Goal: Task Accomplishment & Management: Manage account settings

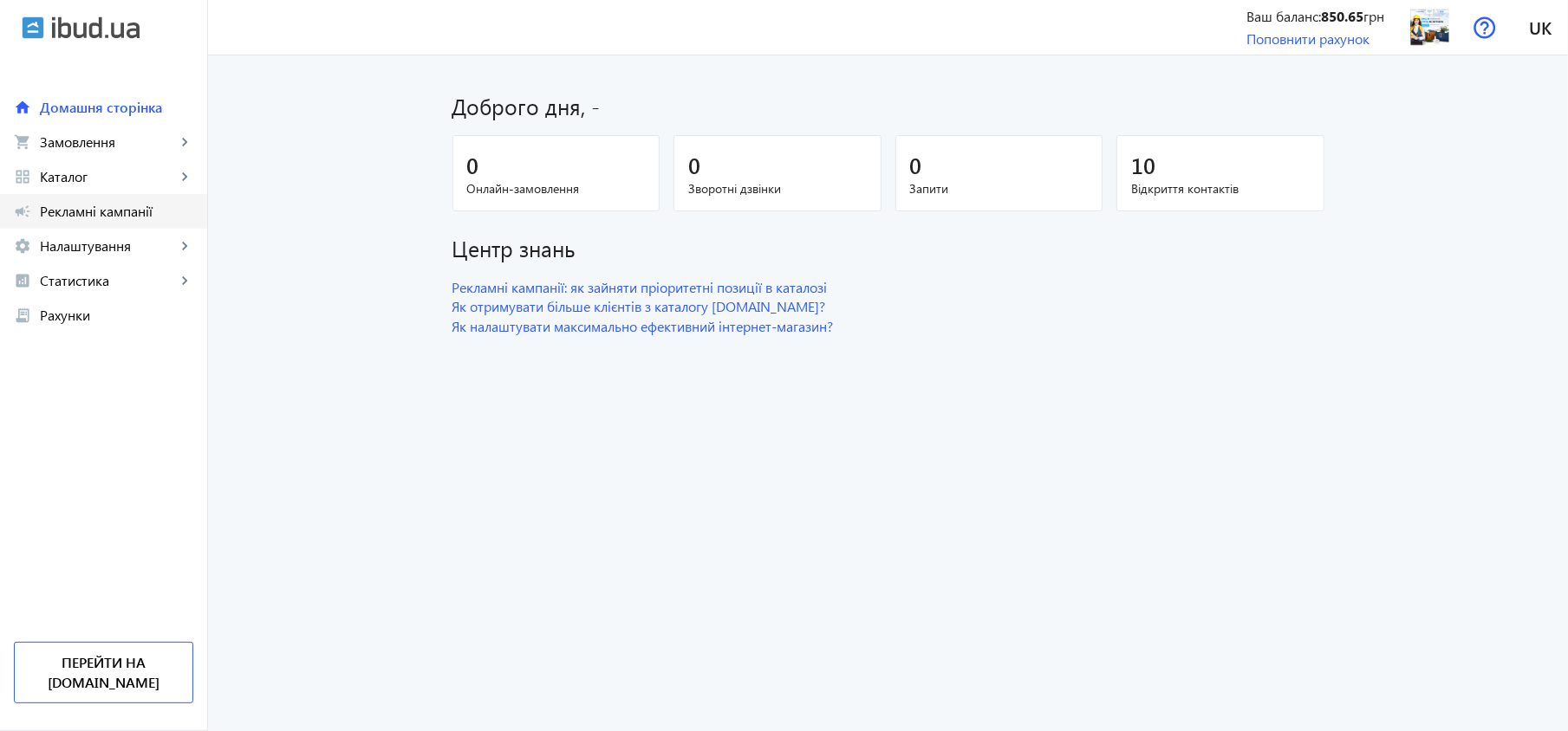
click at [113, 209] on span "Рекламні кампанії" at bounding box center [116, 211] width 153 height 17
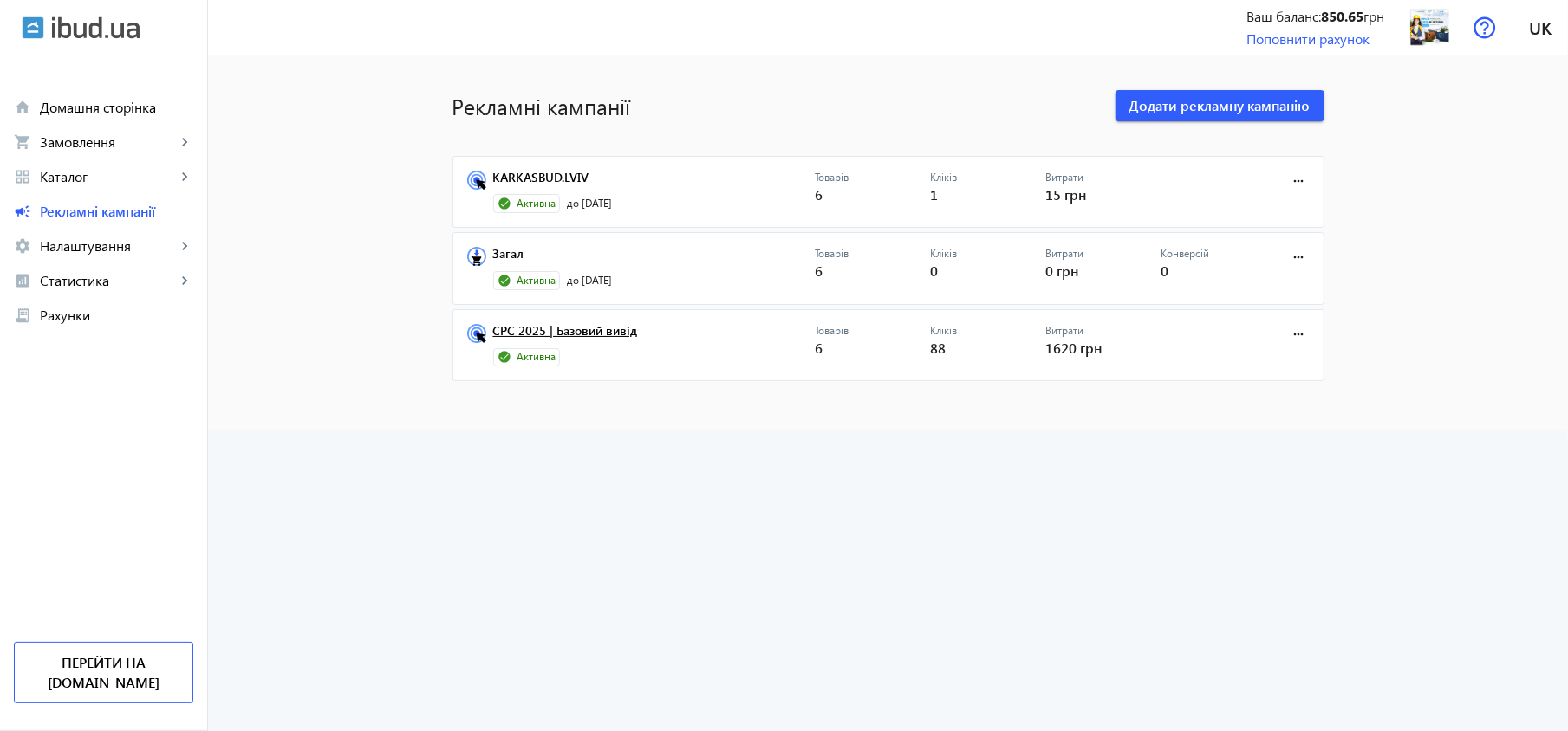
click at [597, 338] on link "CPC 2025 | Базовий вивід" at bounding box center [654, 336] width 322 height 25
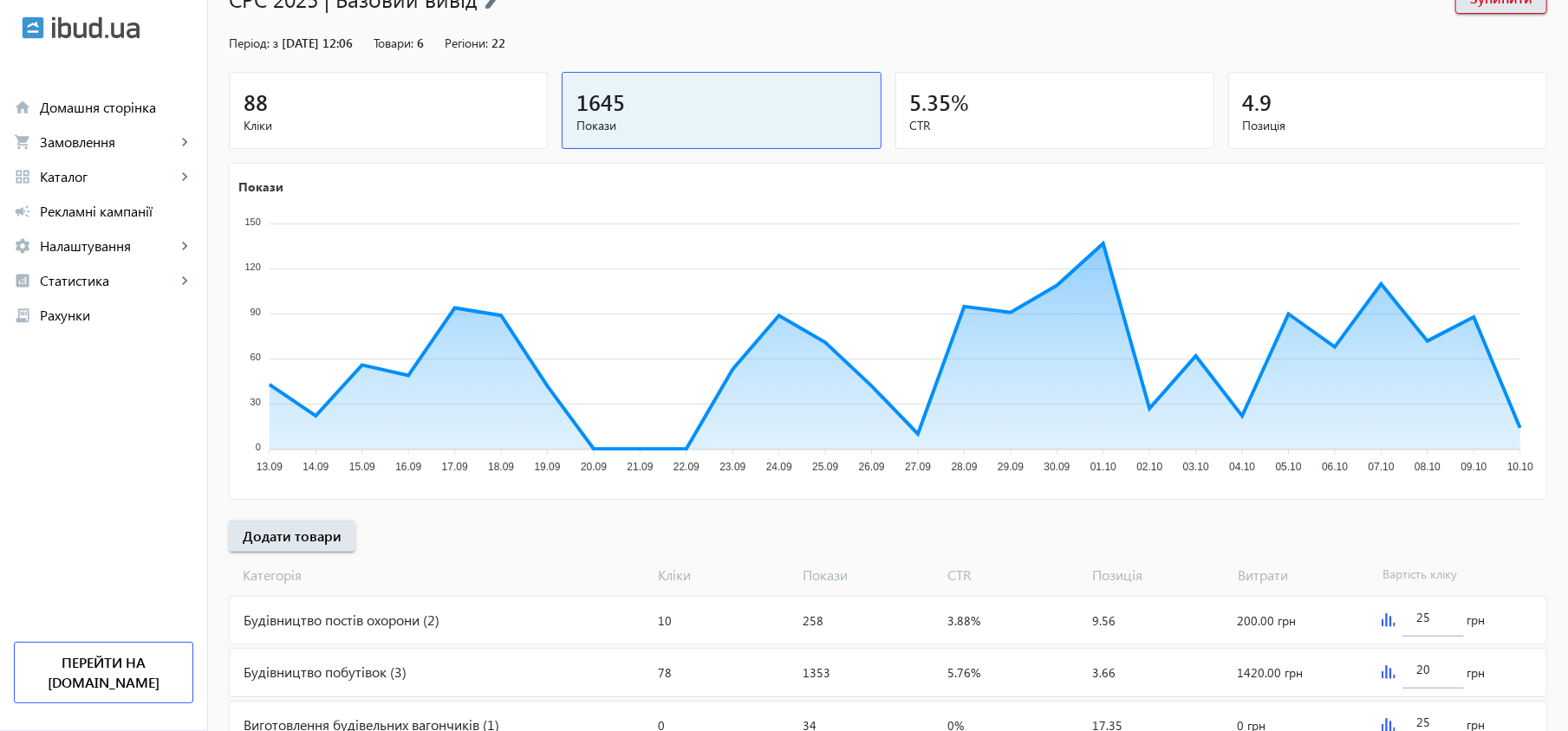
scroll to position [215, 0]
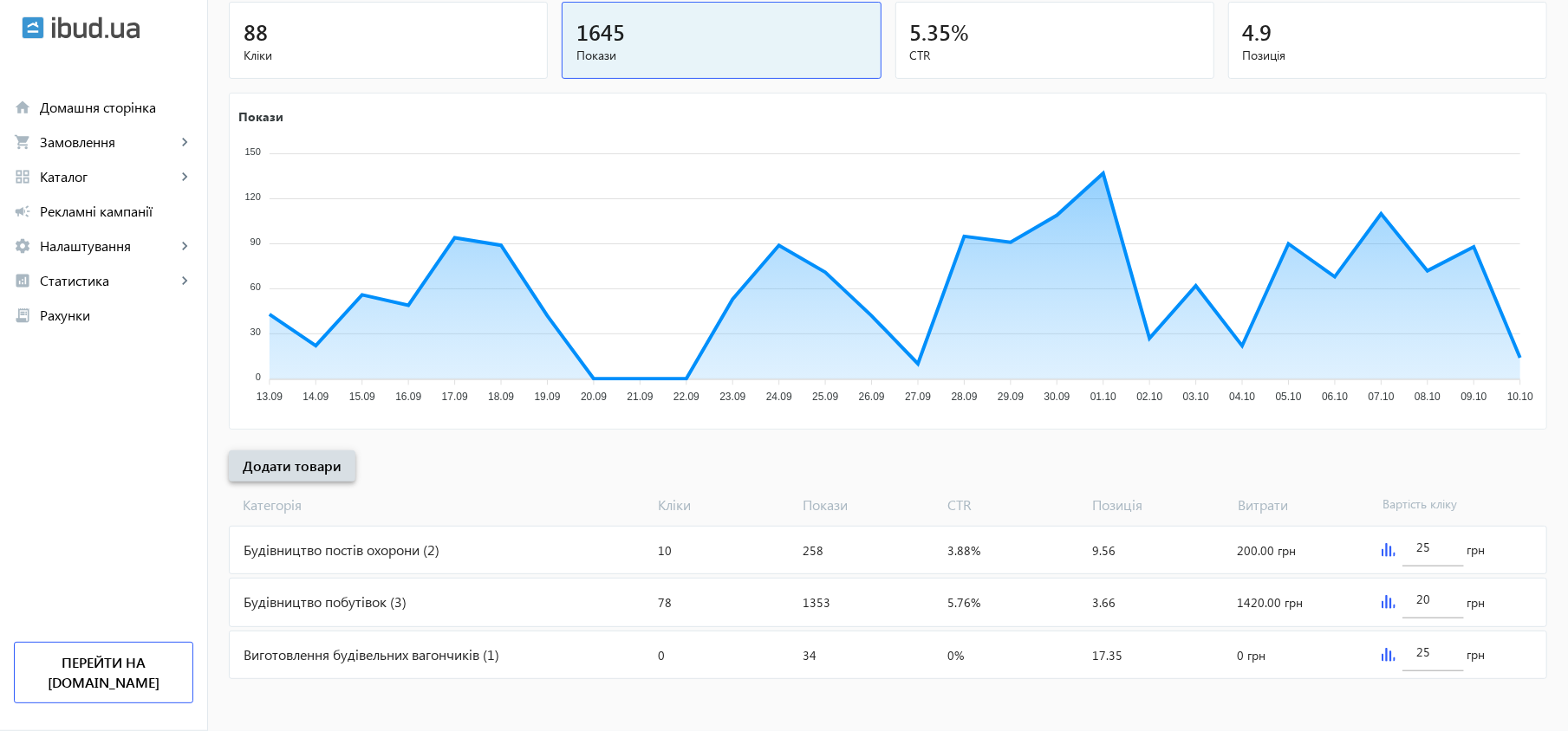
click at [320, 475] on span at bounding box center [293, 466] width 127 height 42
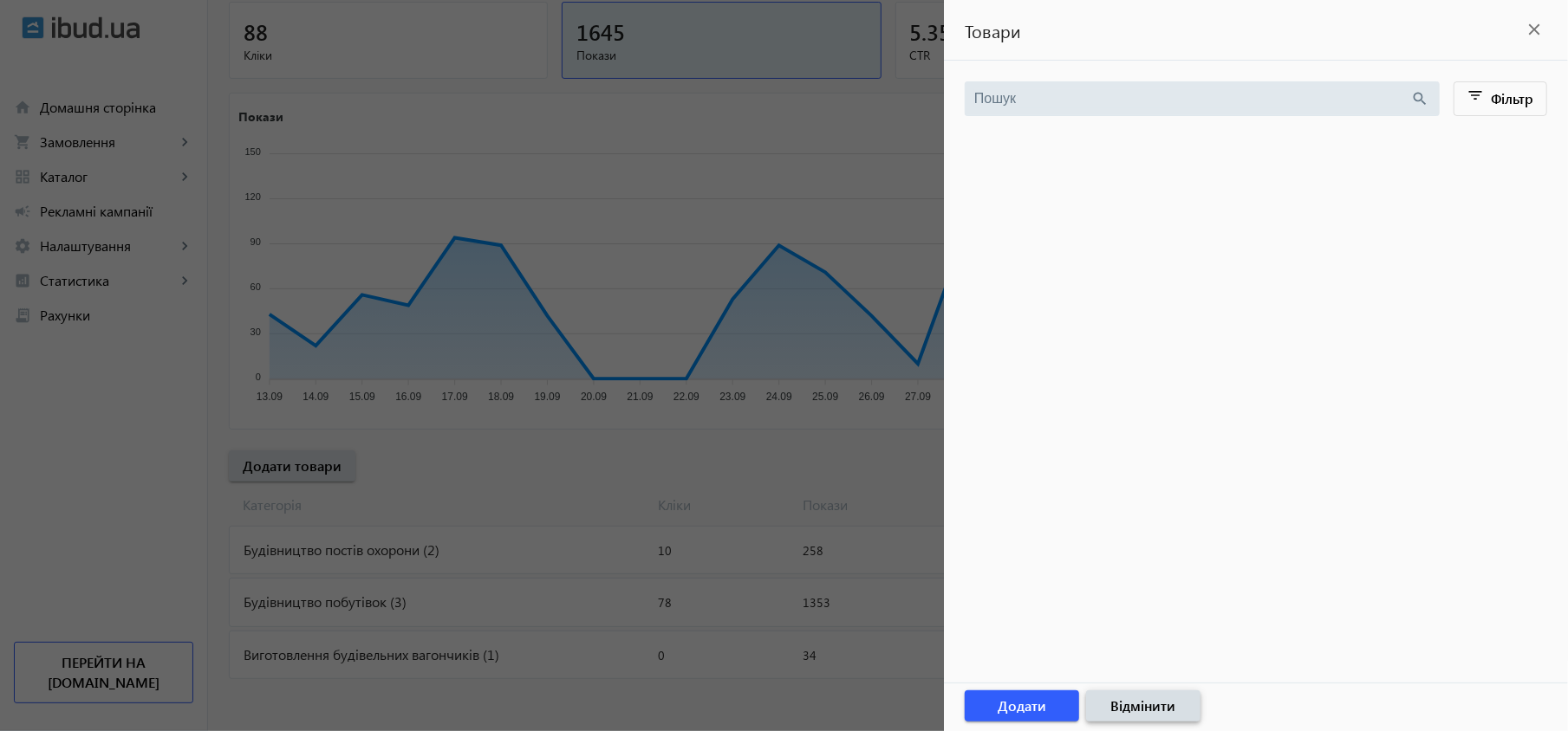
click at [1145, 701] on span "Відмінити" at bounding box center [1143, 706] width 65 height 19
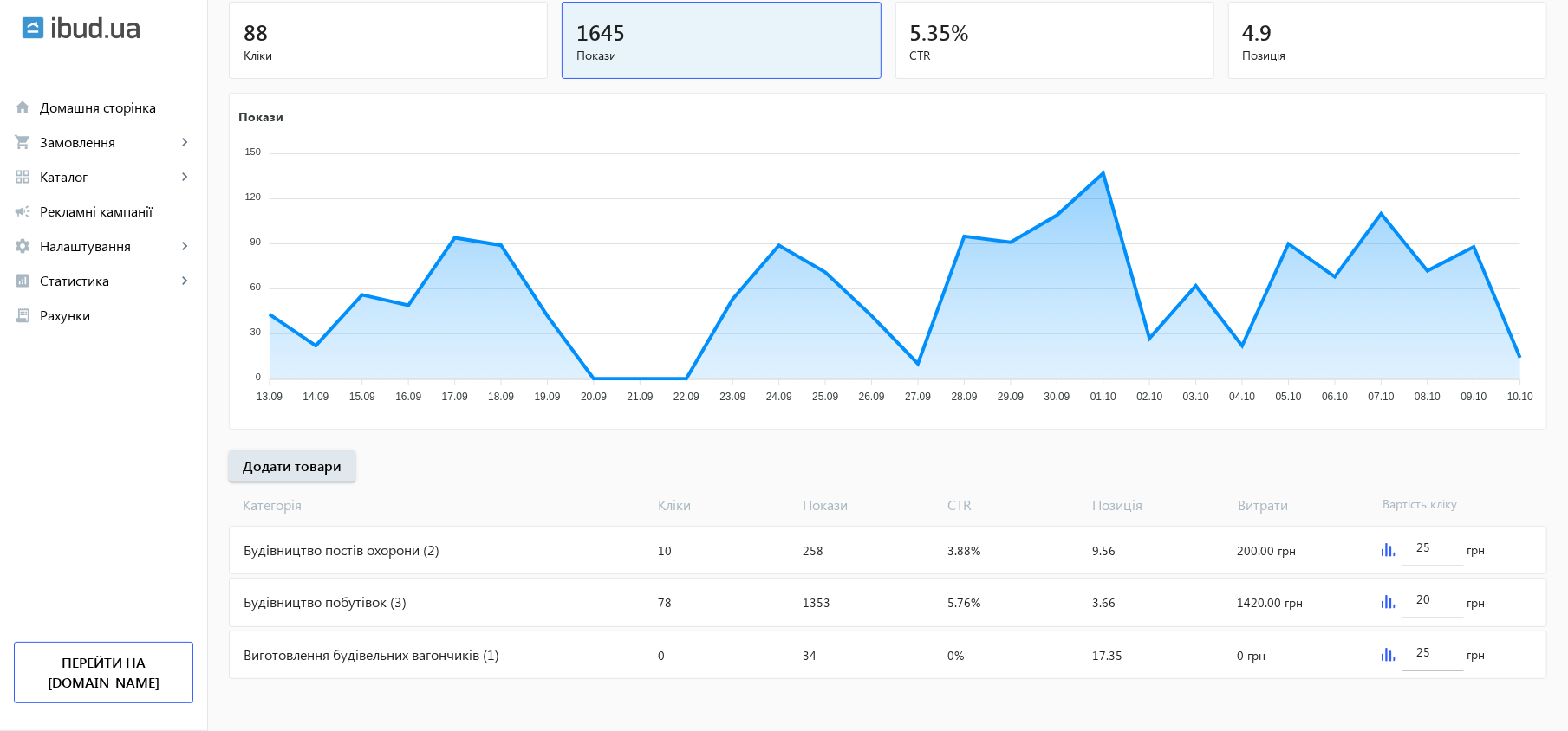
drag, startPoint x: 330, startPoint y: 552, endPoint x: 279, endPoint y: 551, distance: 51.0
click at [279, 551] on div "Будівництво постів охорони (2)" at bounding box center [440, 549] width 421 height 46
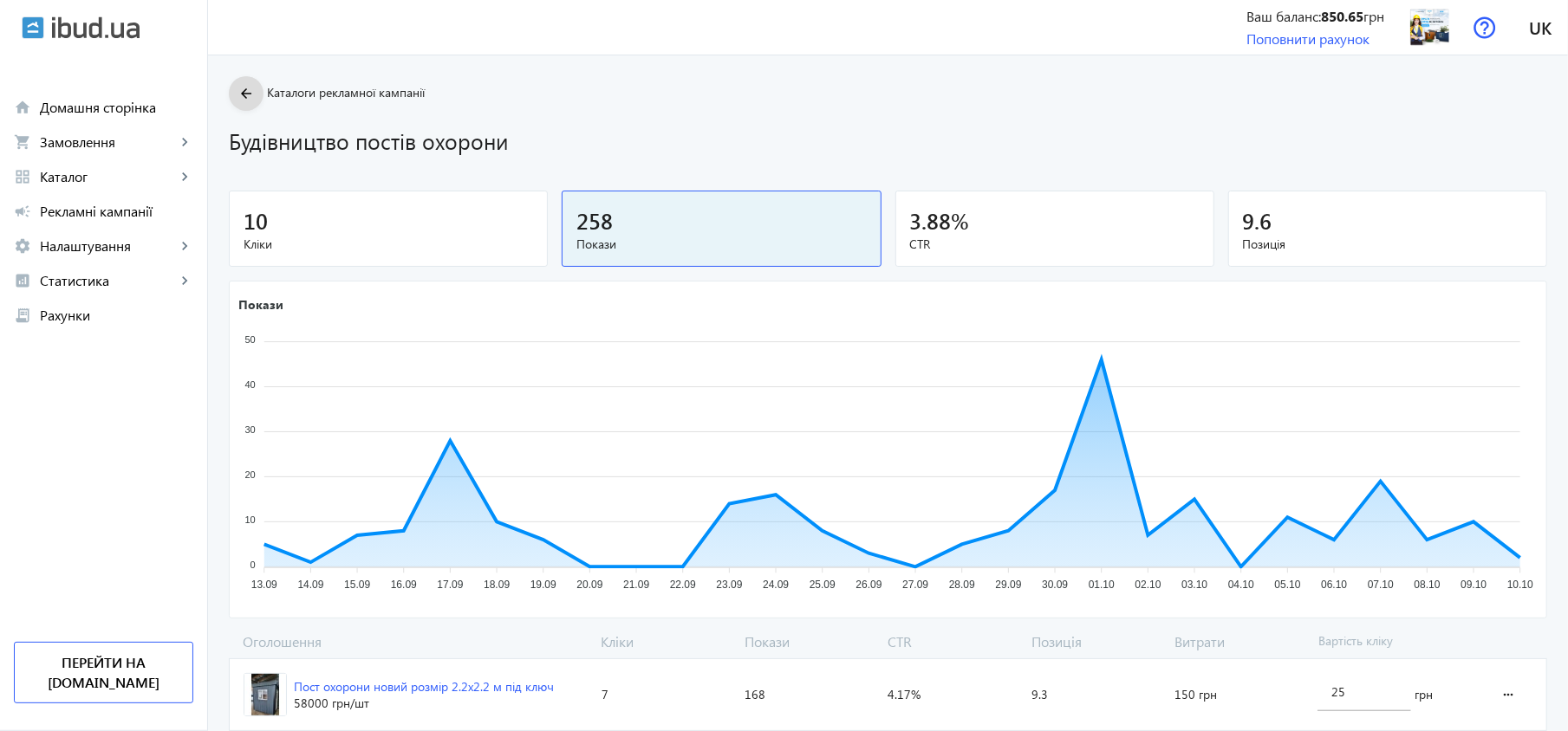
click at [242, 87] on mat-icon "arrow_back" at bounding box center [246, 94] width 22 height 22
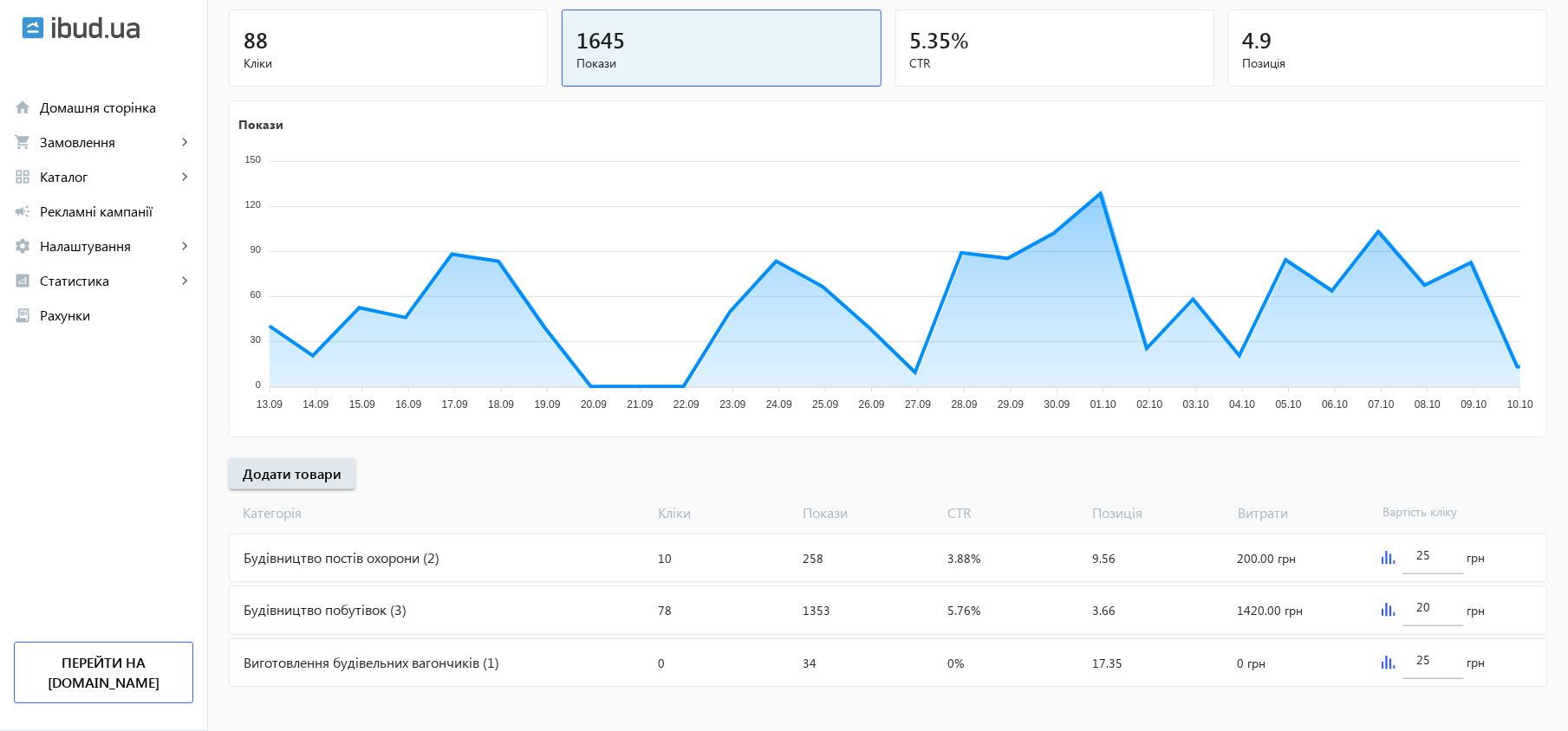
scroll to position [215, 0]
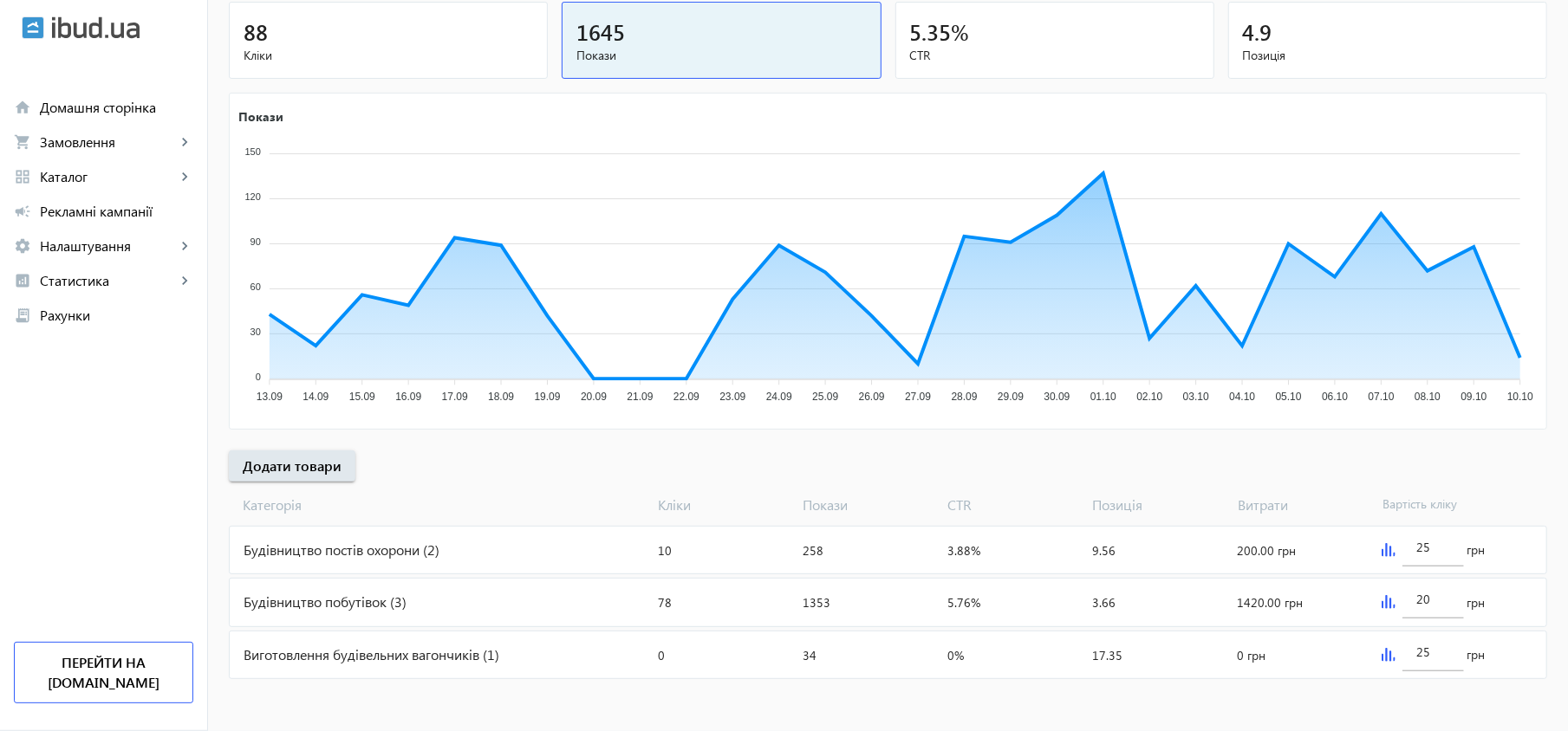
click at [384, 591] on div "Будівництво побутівок (3)" at bounding box center [440, 601] width 421 height 46
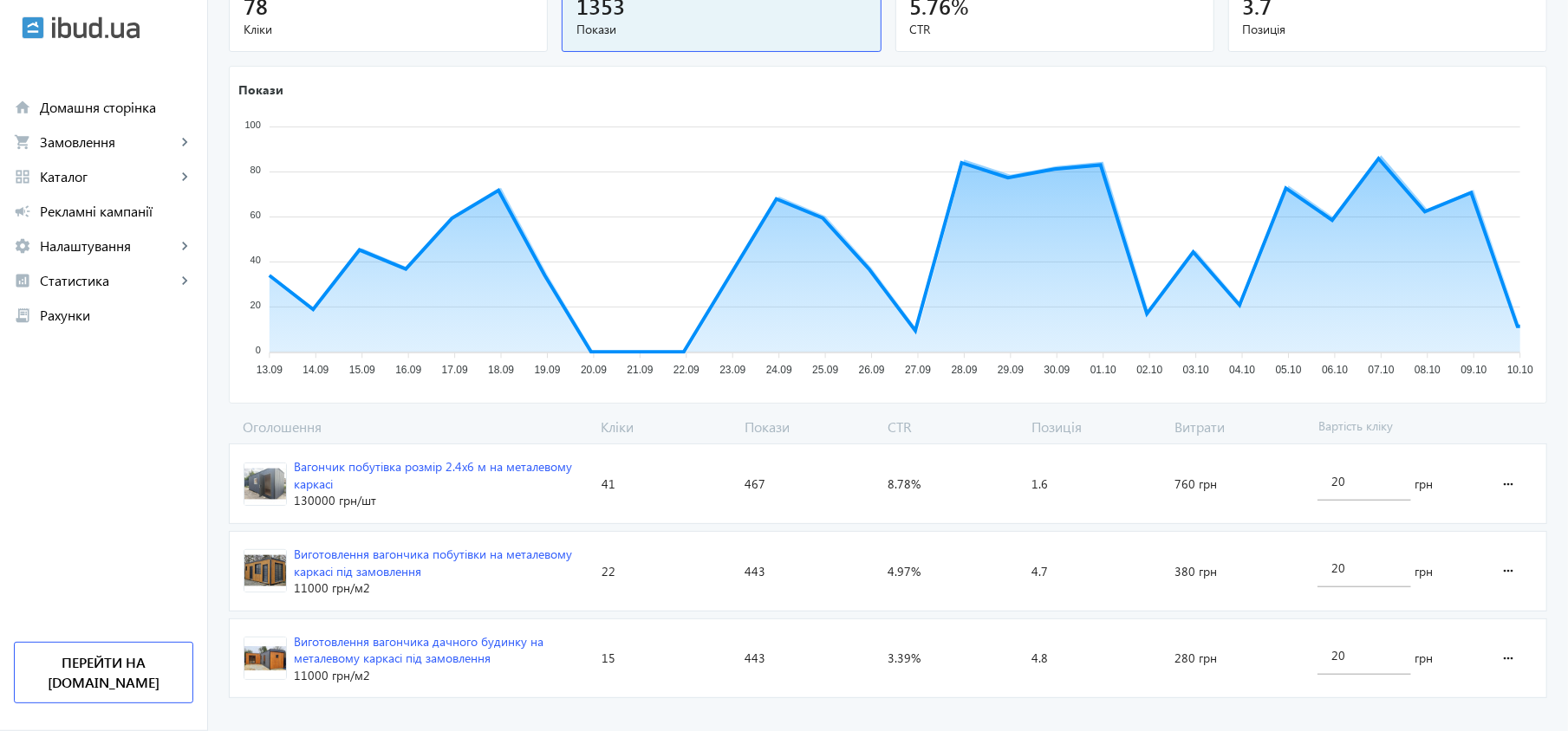
scroll to position [240, 0]
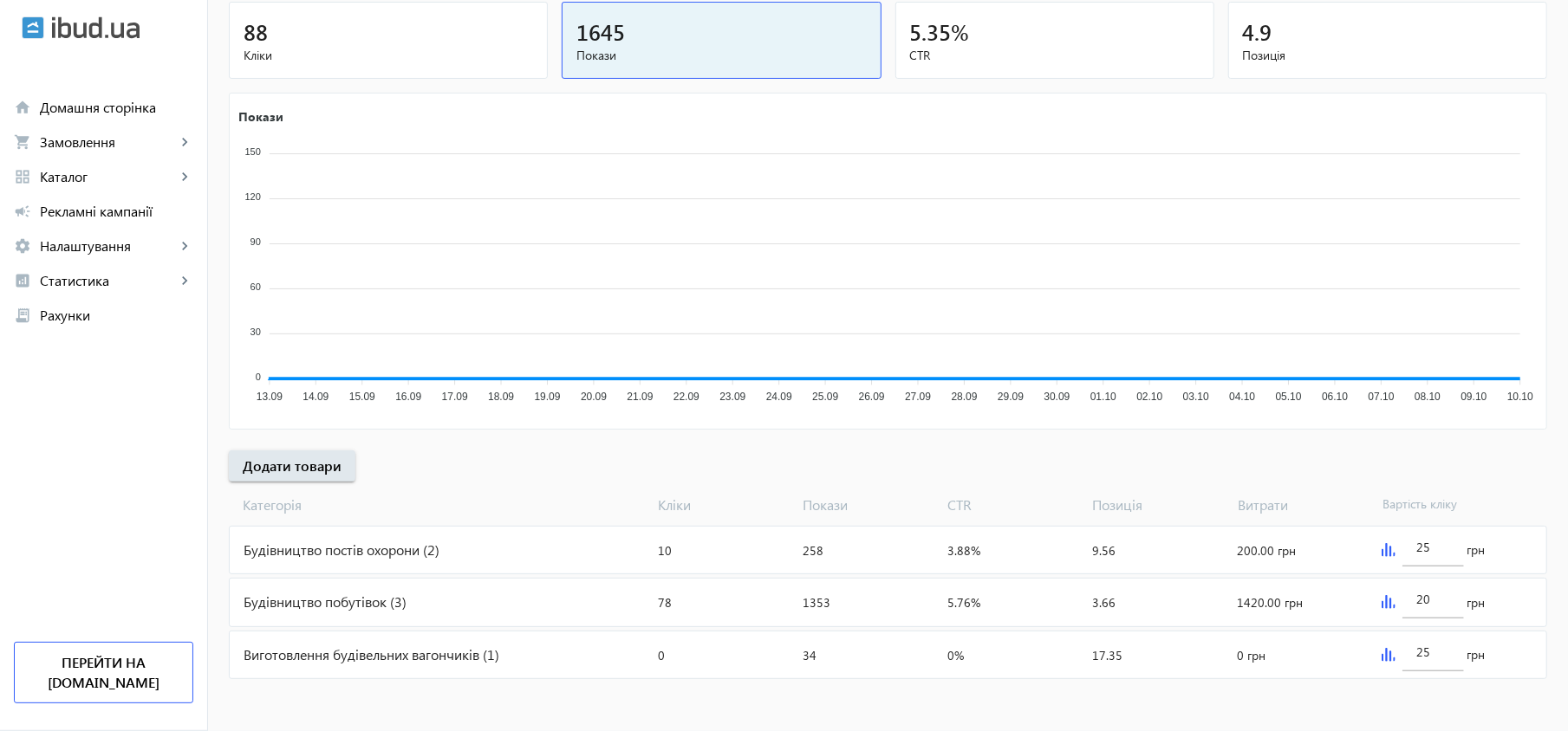
scroll to position [215, 0]
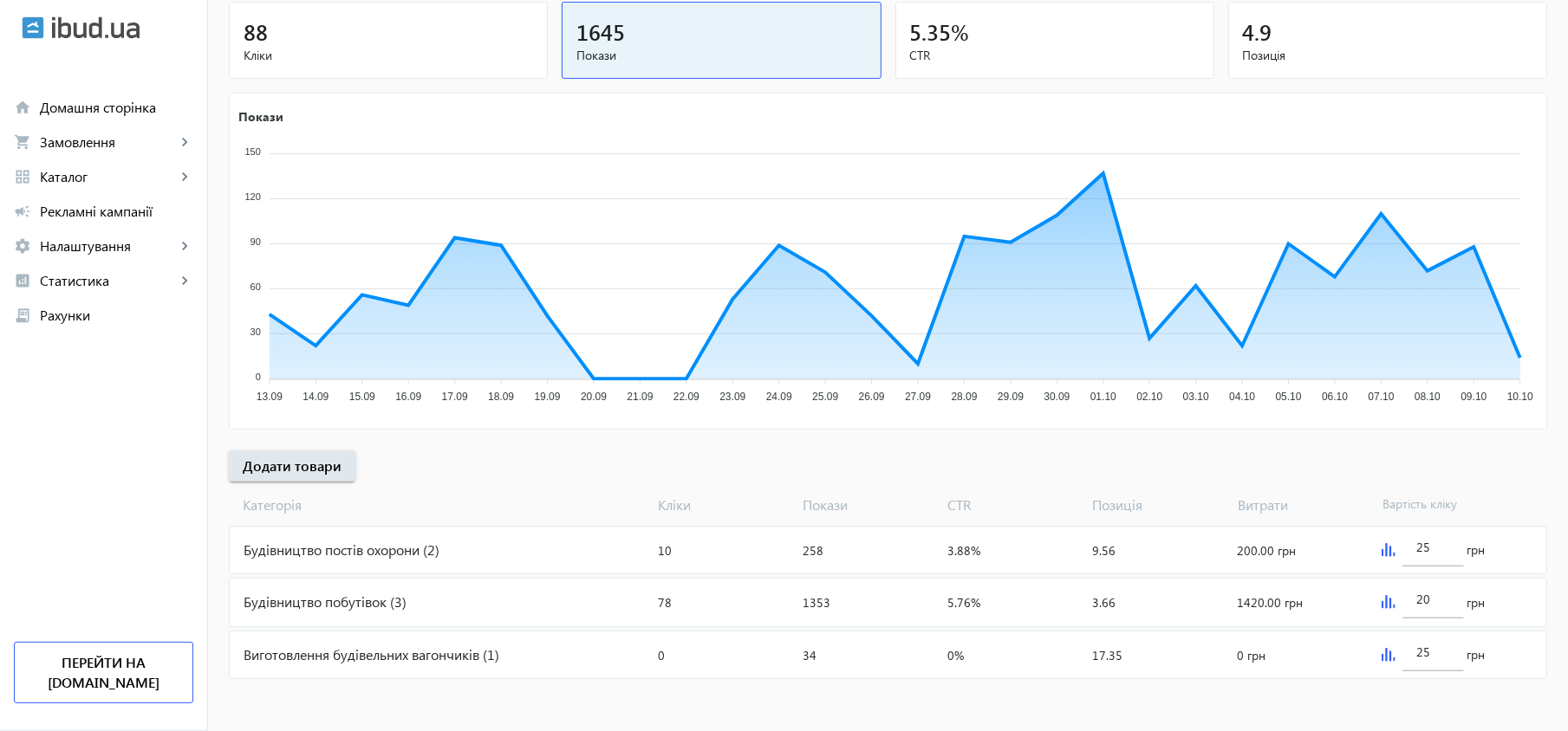
click at [359, 652] on div "Виготовлення будівельних вагончиків (1)" at bounding box center [440, 654] width 421 height 46
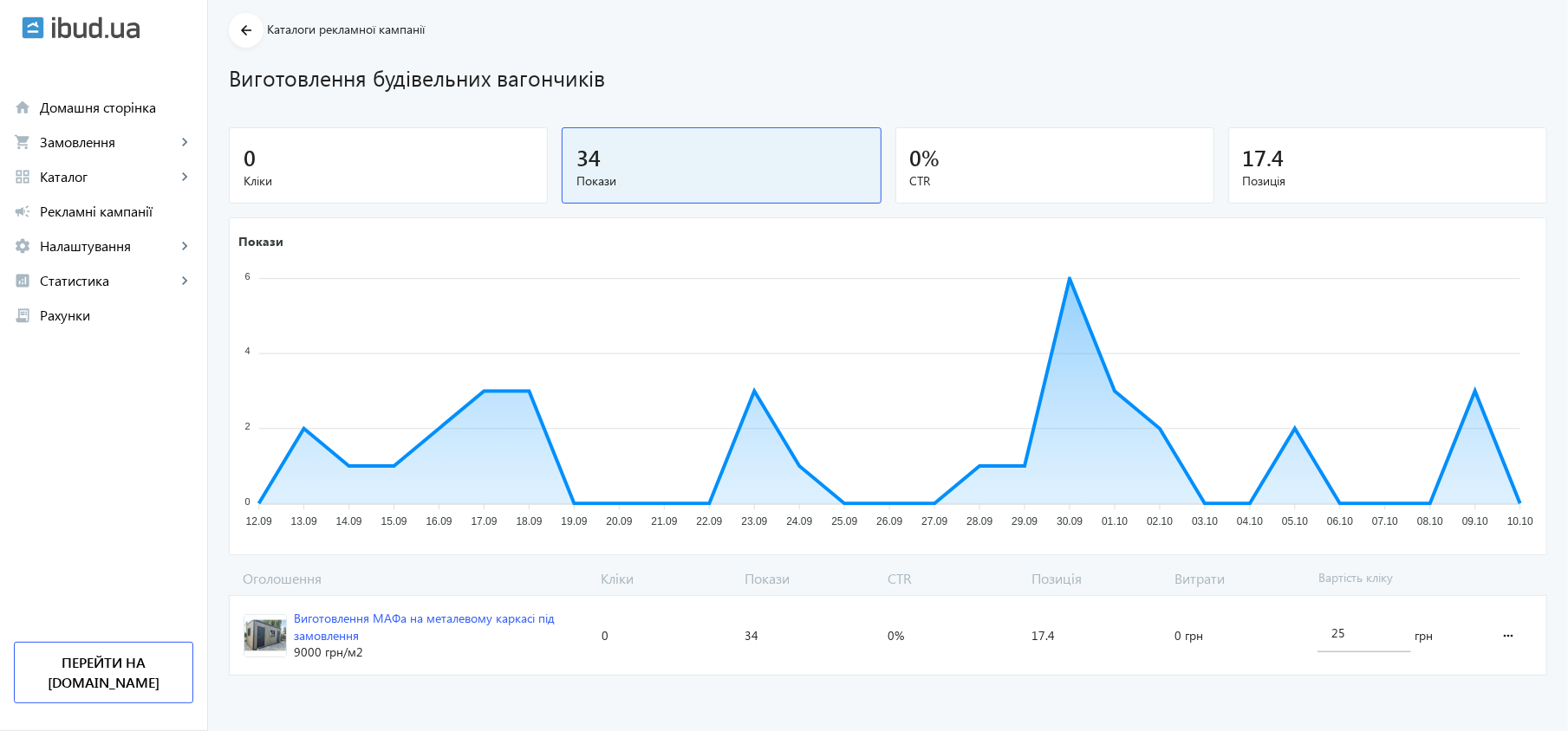
scroll to position [64, 0]
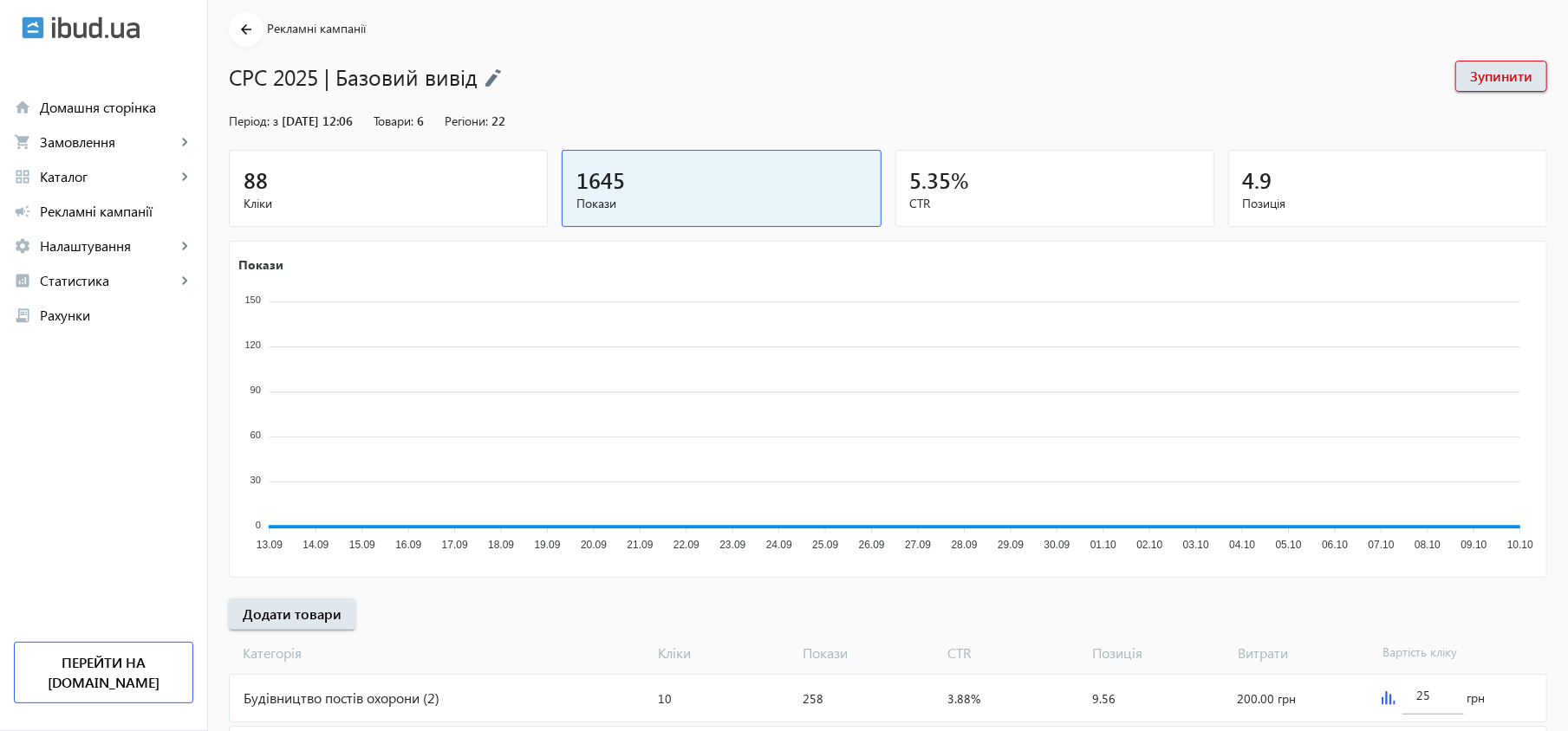
scroll to position [215, 0]
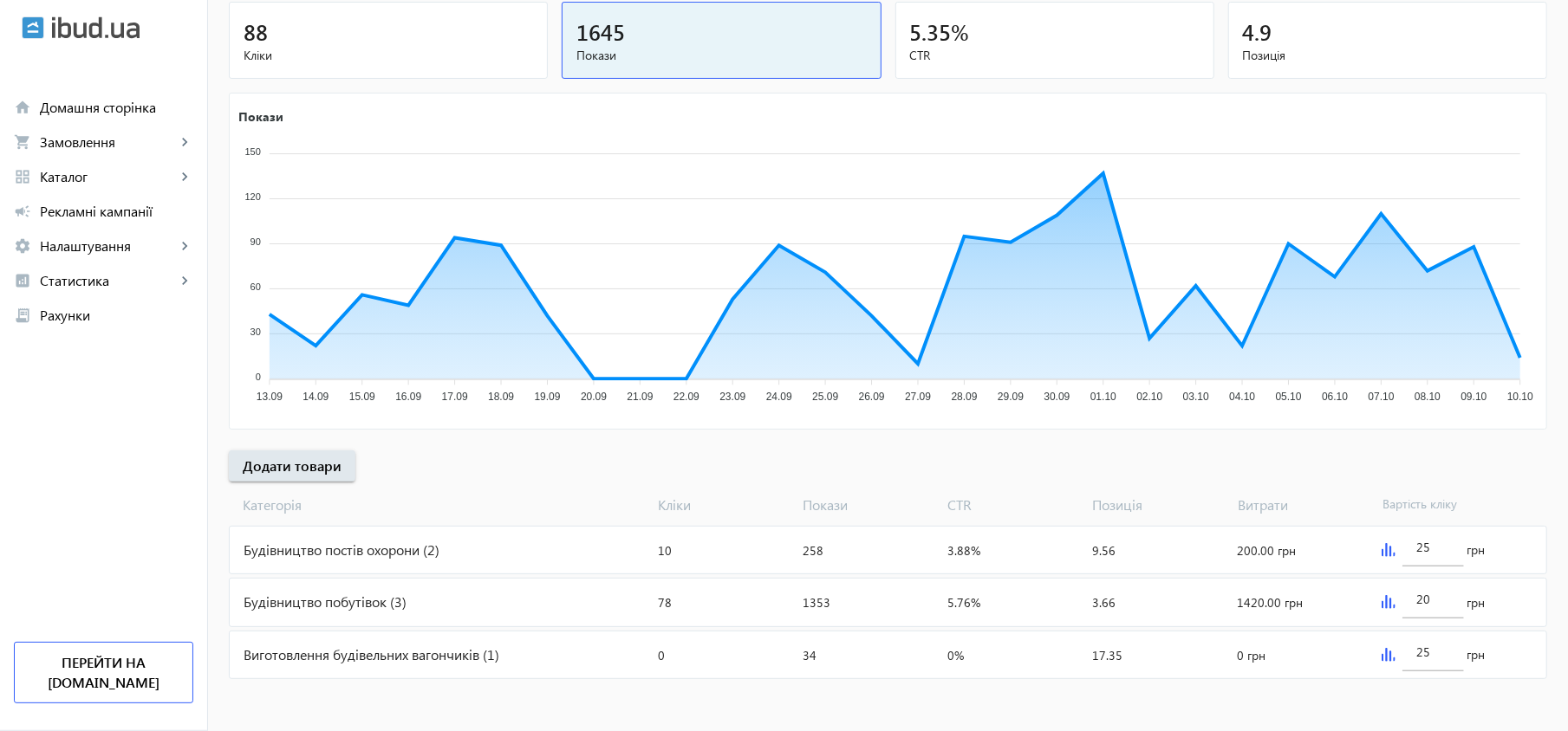
click at [421, 597] on div "Будівництво побутівок (3)" at bounding box center [440, 601] width 421 height 46
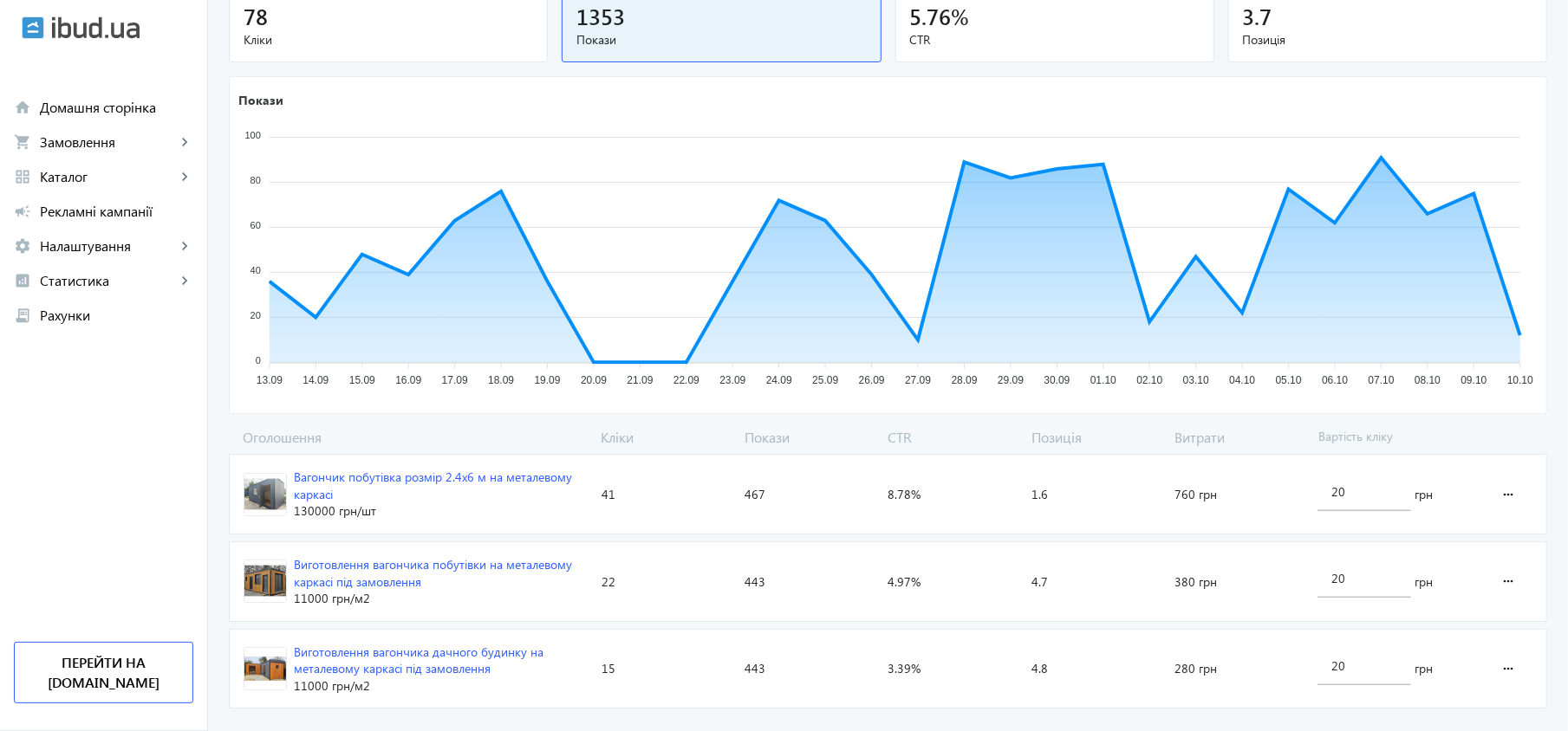
scroll to position [240, 0]
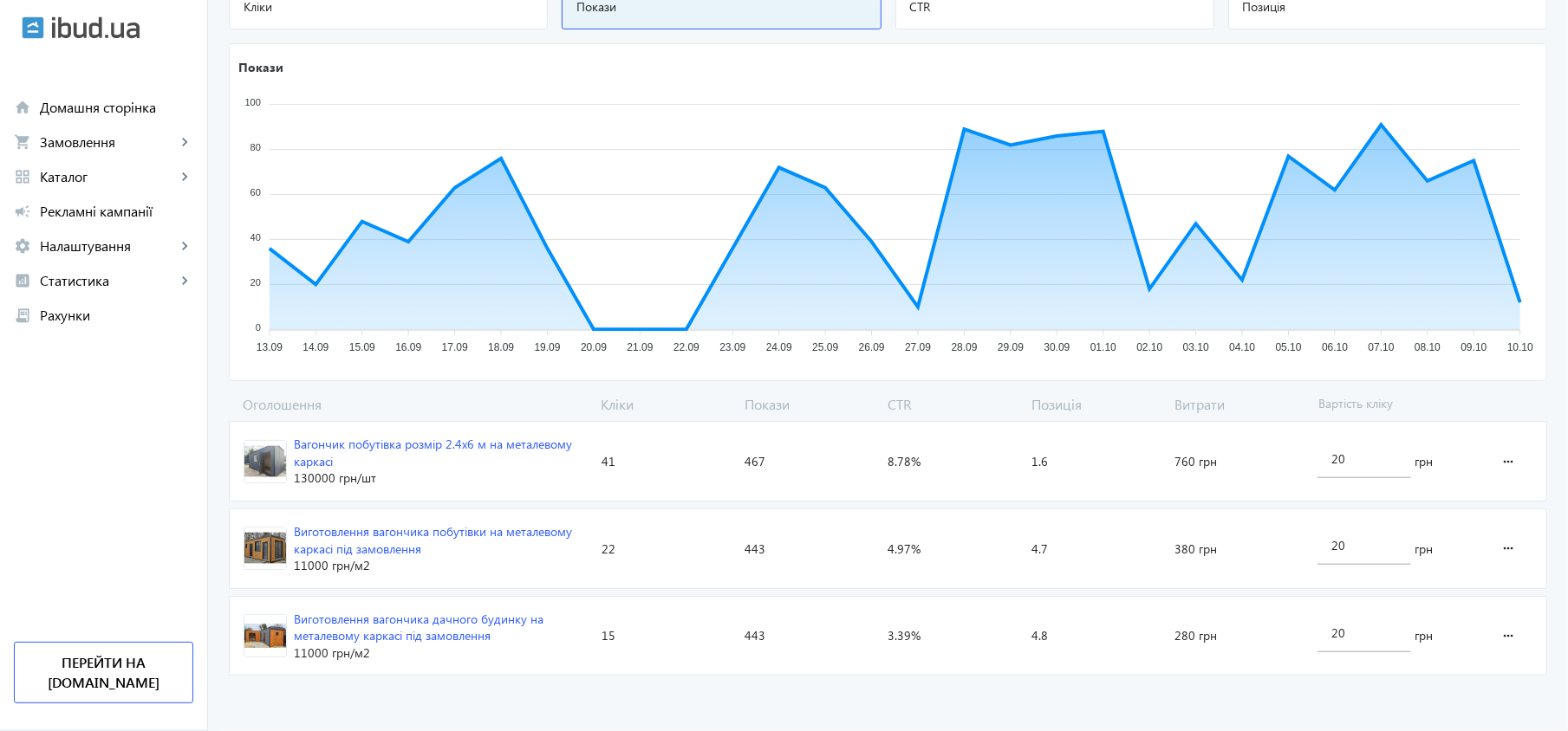
click at [437, 449] on div "Вагончик побутівка розмір 2.4х6 м на металевому каркасі" at bounding box center [440, 453] width 294 height 34
